Goal: Transaction & Acquisition: Subscribe to service/newsletter

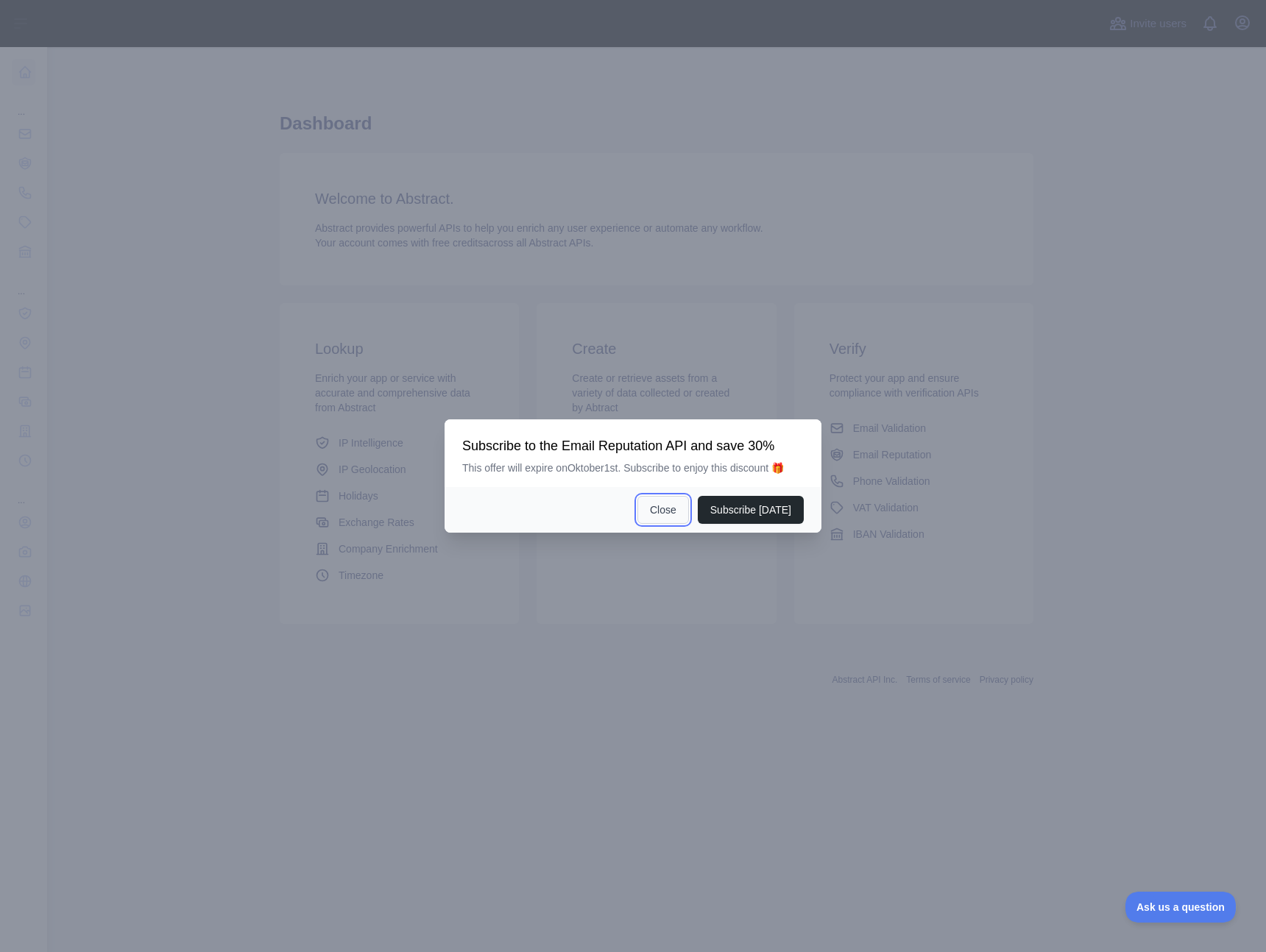
click at [668, 507] on button "Close" at bounding box center [663, 509] width 52 height 28
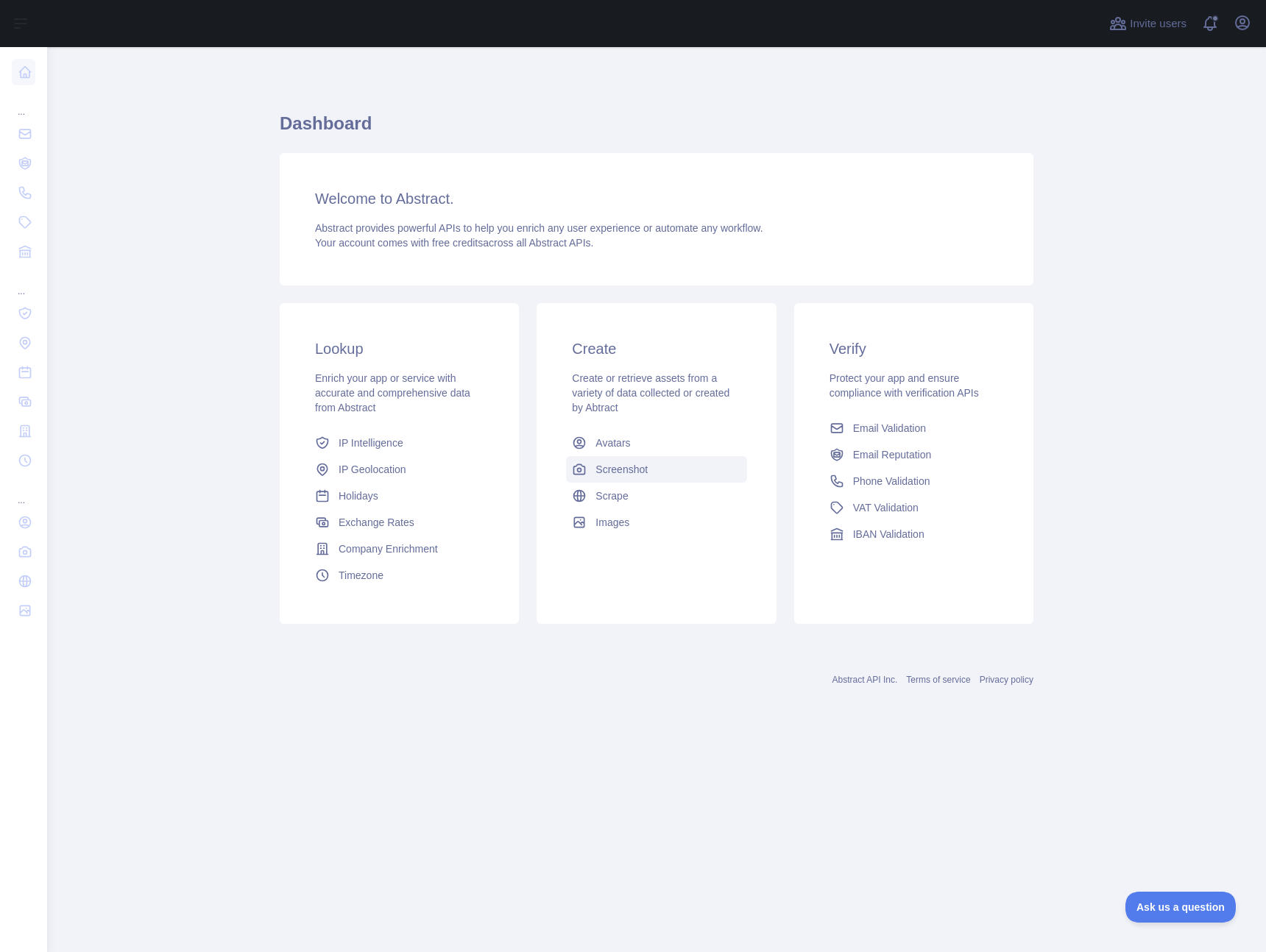
click at [616, 458] on link "Screenshot" at bounding box center [656, 469] width 180 height 27
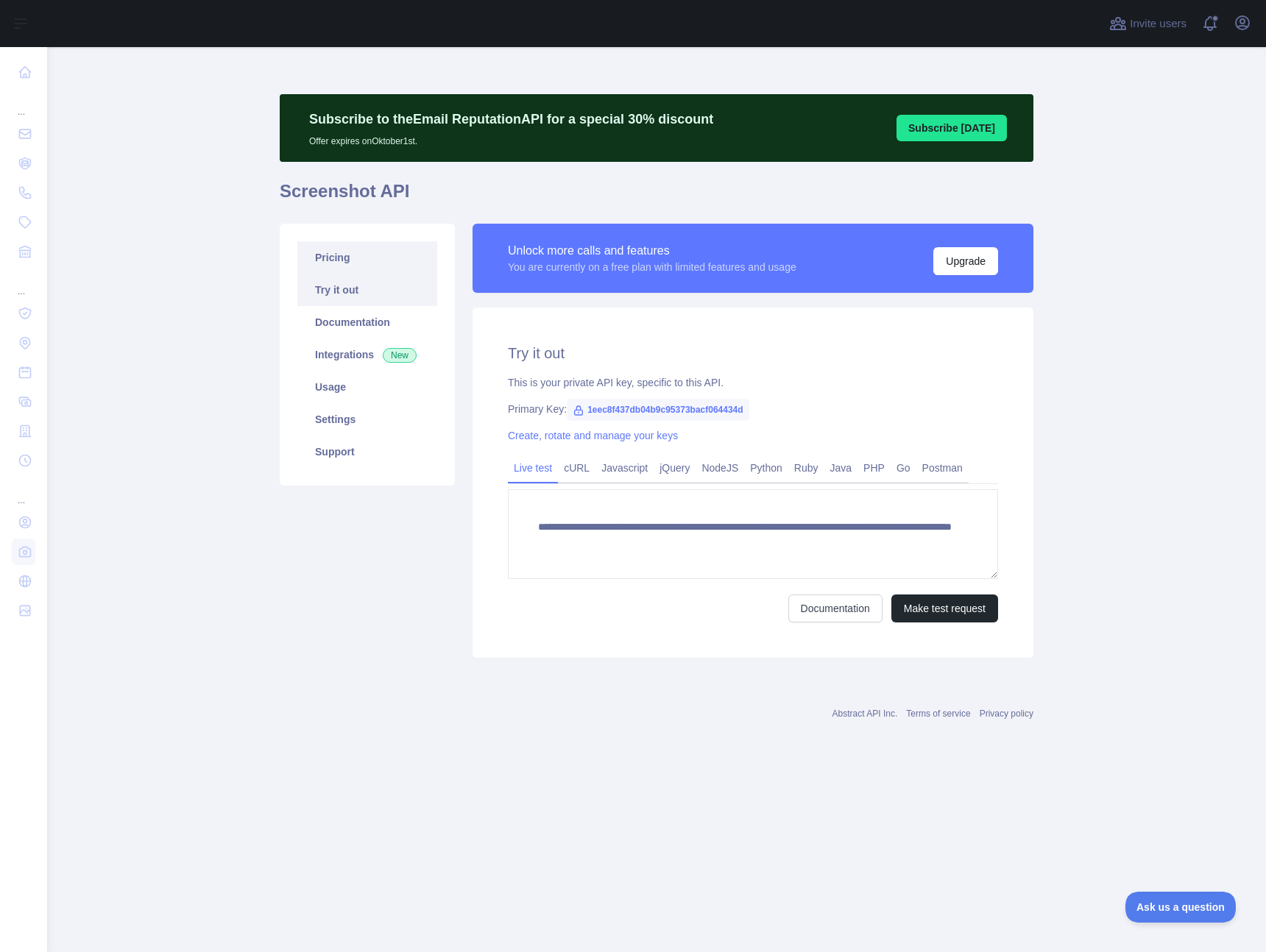
click at [342, 257] on link "Pricing" at bounding box center [367, 258] width 139 height 32
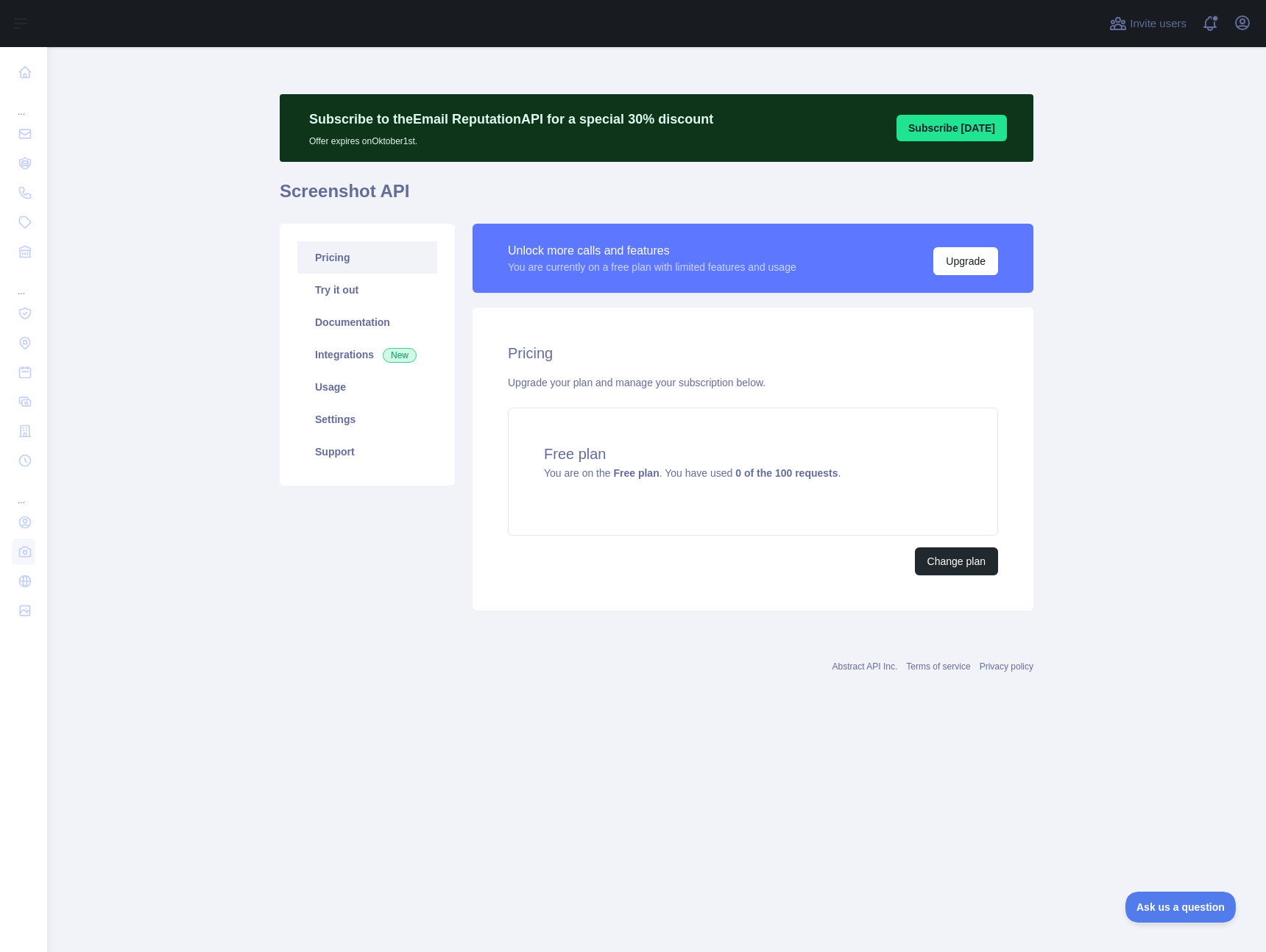
click at [911, 555] on div "Change plan" at bounding box center [752, 560] width 490 height 28
click at [918, 559] on button "Change plan" at bounding box center [956, 560] width 84 height 28
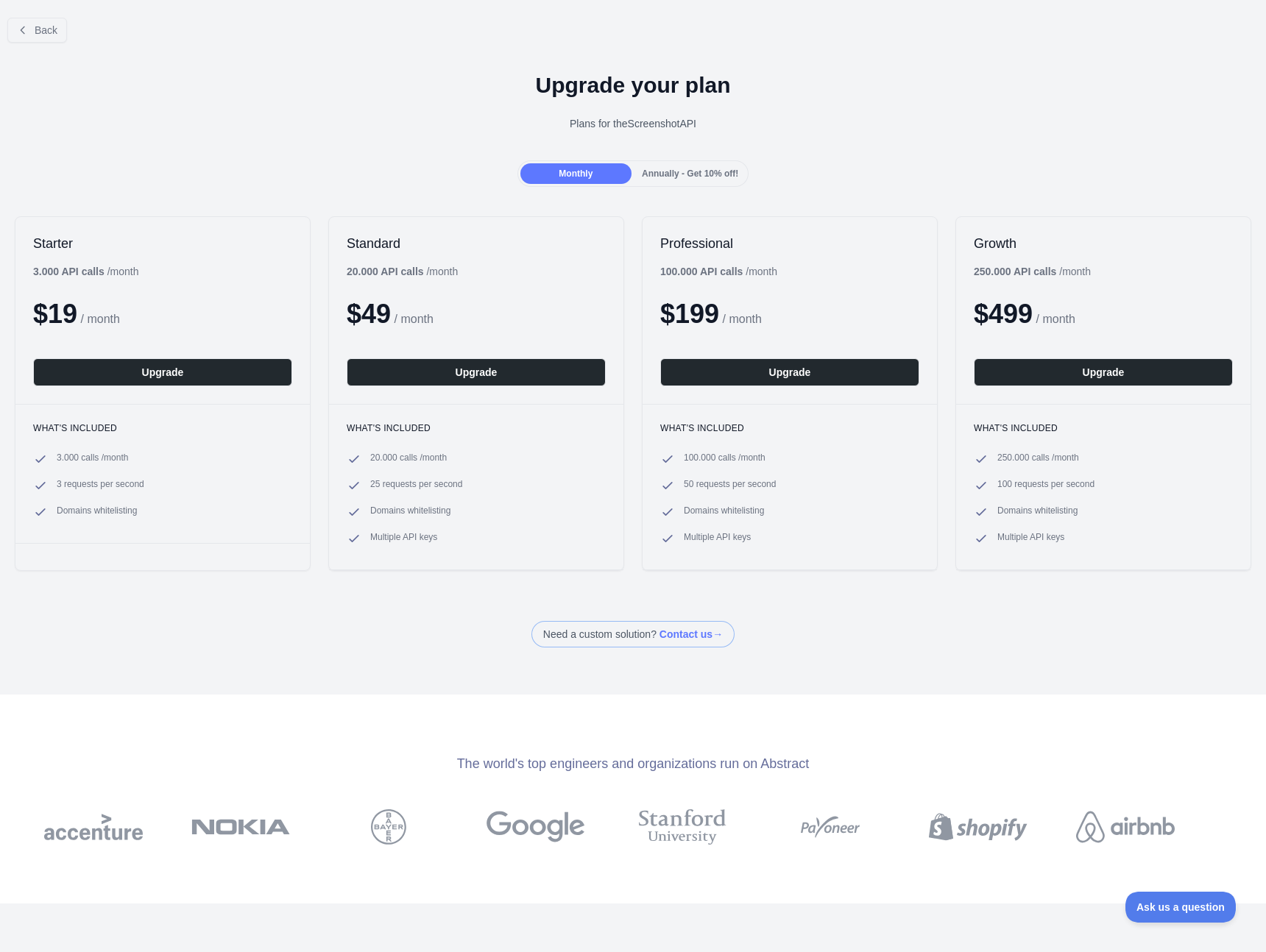
click at [732, 310] on div "$ 199 / month" at bounding box center [790, 313] width 259 height 29
click at [734, 491] on span "50 requests per second" at bounding box center [729, 485] width 92 height 15
